Goal: Information Seeking & Learning: Learn about a topic

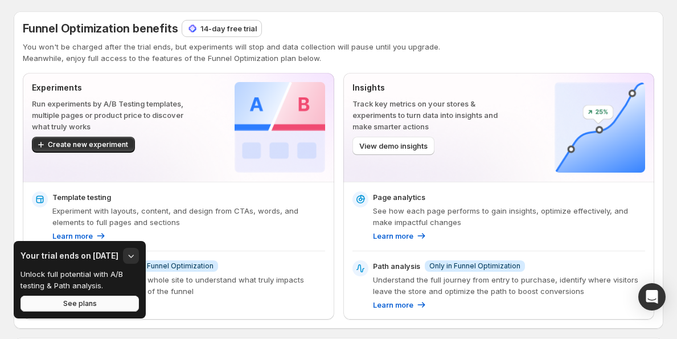
click at [62, 304] on button "See plans" at bounding box center [80, 304] width 118 height 16
click at [424, 144] on span "View demo insights" at bounding box center [393, 145] width 68 height 11
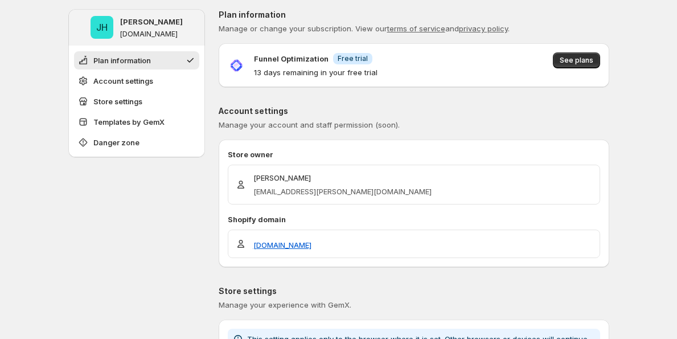
type input "**********"
click at [173, 34] on p "gemcommerce-dev-jena-gemx-009.myshopify.com" at bounding box center [149, 34] width 58 height 9
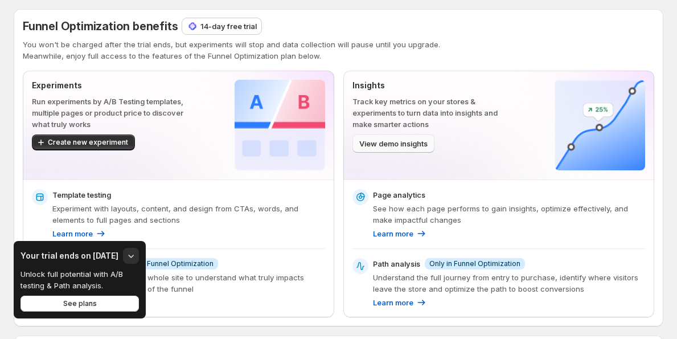
click at [425, 150] on button "View demo insights" at bounding box center [394, 143] width 82 height 18
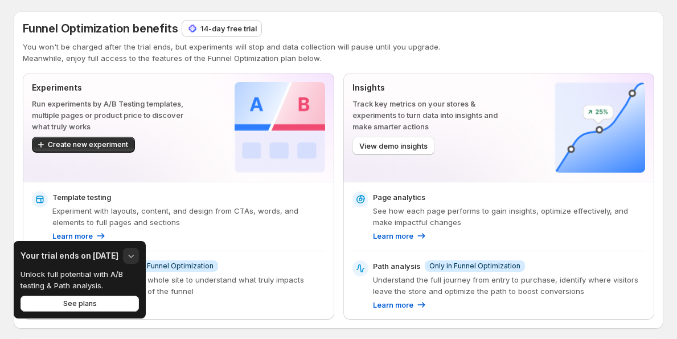
click at [132, 255] on icon "button" at bounding box center [130, 255] width 11 height 11
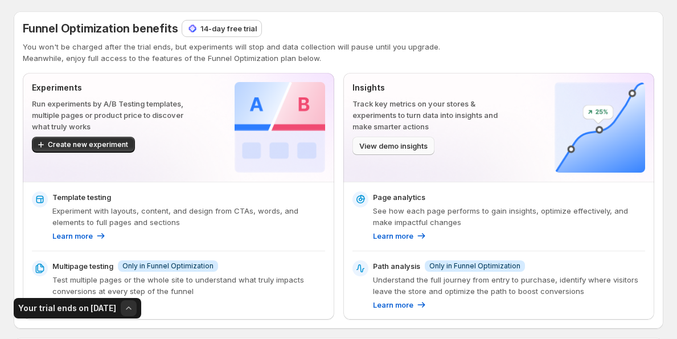
click at [404, 147] on span "View demo insights" at bounding box center [393, 145] width 68 height 11
